Goal: Find specific page/section: Find specific page/section

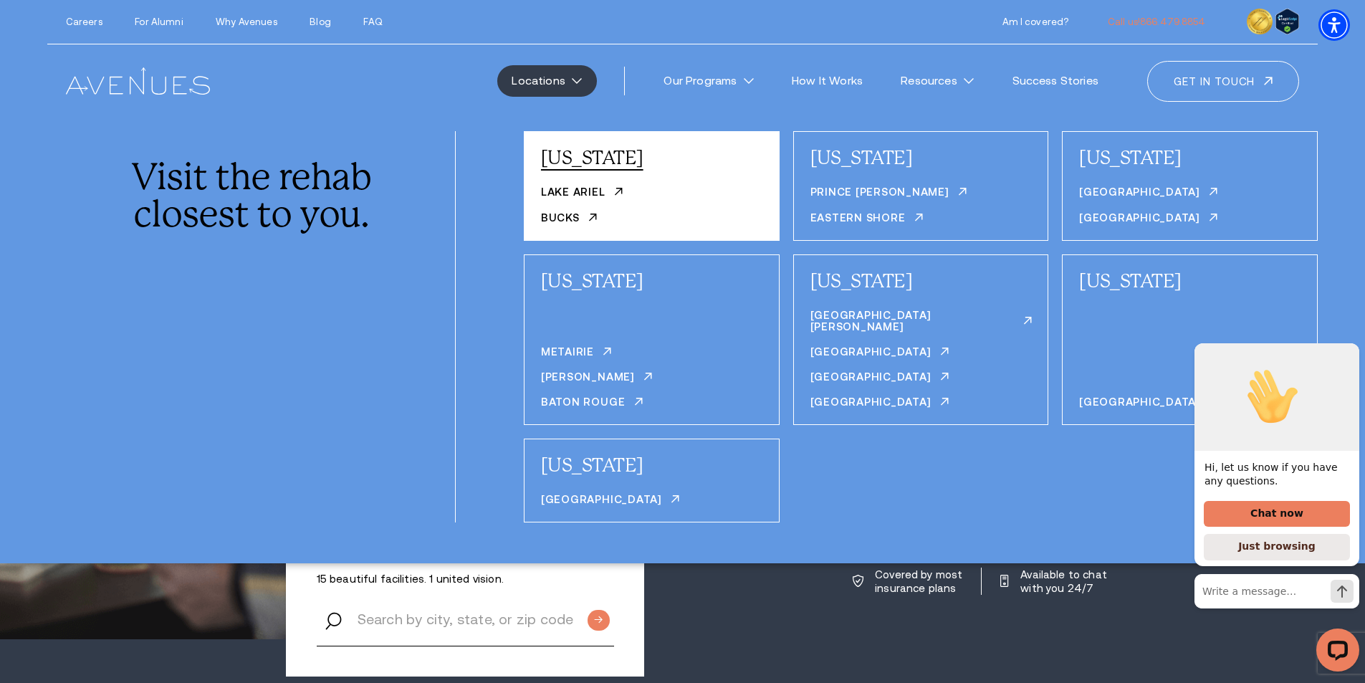
click at [586, 155] on link "[US_STATE]" at bounding box center [592, 157] width 102 height 21
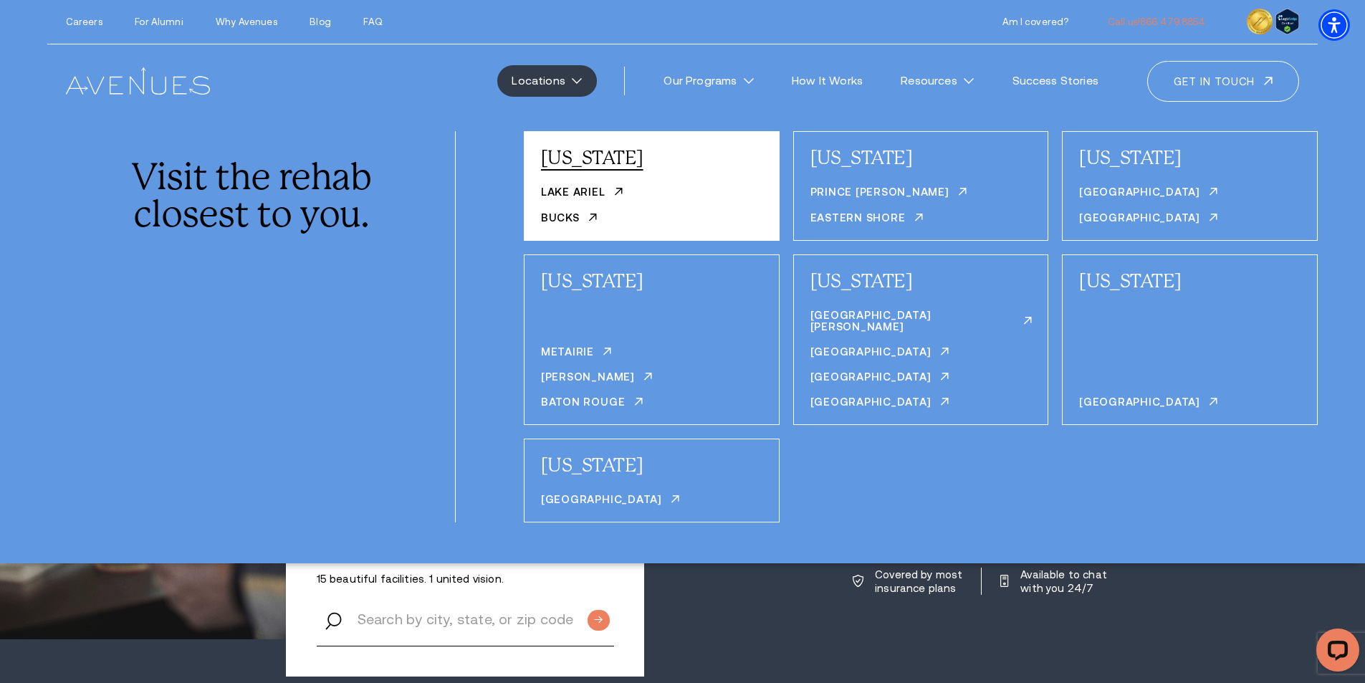
click at [574, 163] on link "[US_STATE]" at bounding box center [592, 157] width 102 height 21
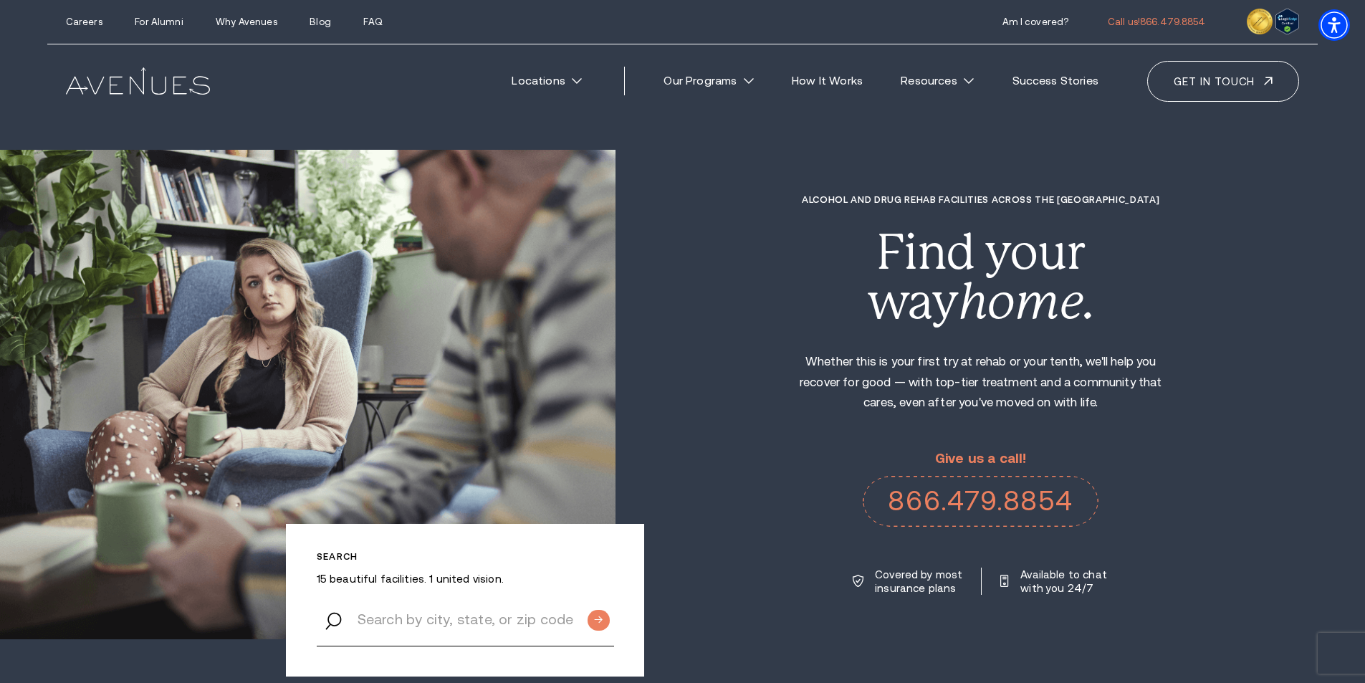
drag, startPoint x: 612, startPoint y: 259, endPoint x: 622, endPoint y: 192, distance: 67.4
